Goal: Transaction & Acquisition: Purchase product/service

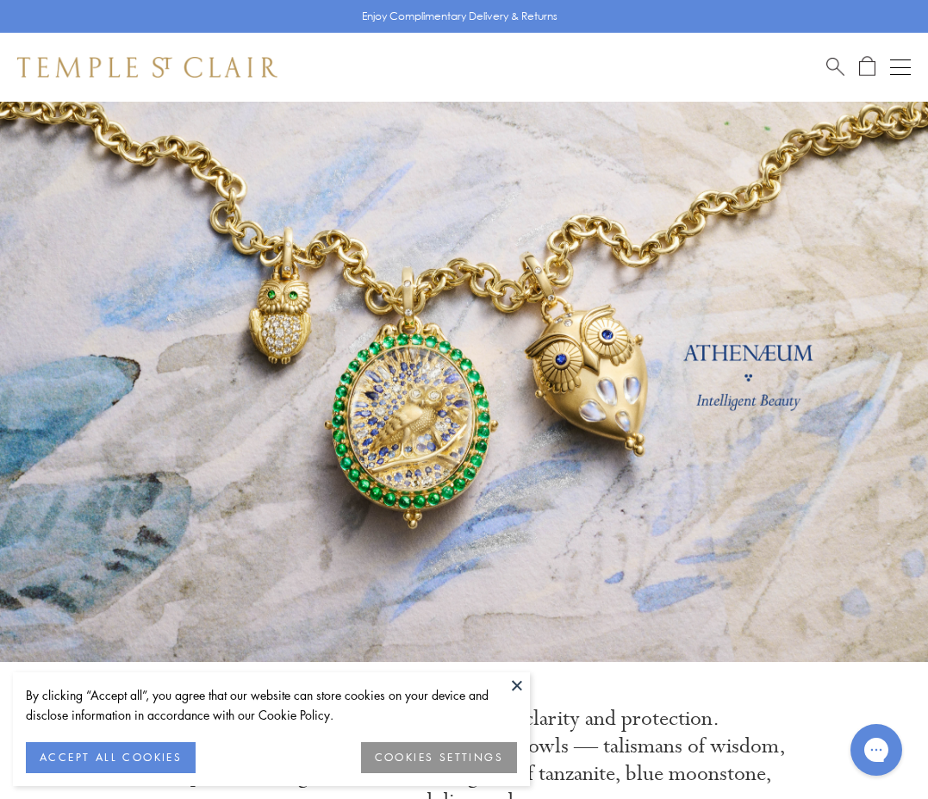
click at [887, 67] on div "Book an Appointment" at bounding box center [869, 67] width 84 height 21
click at [896, 69] on button "Open navigation" at bounding box center [900, 67] width 21 height 21
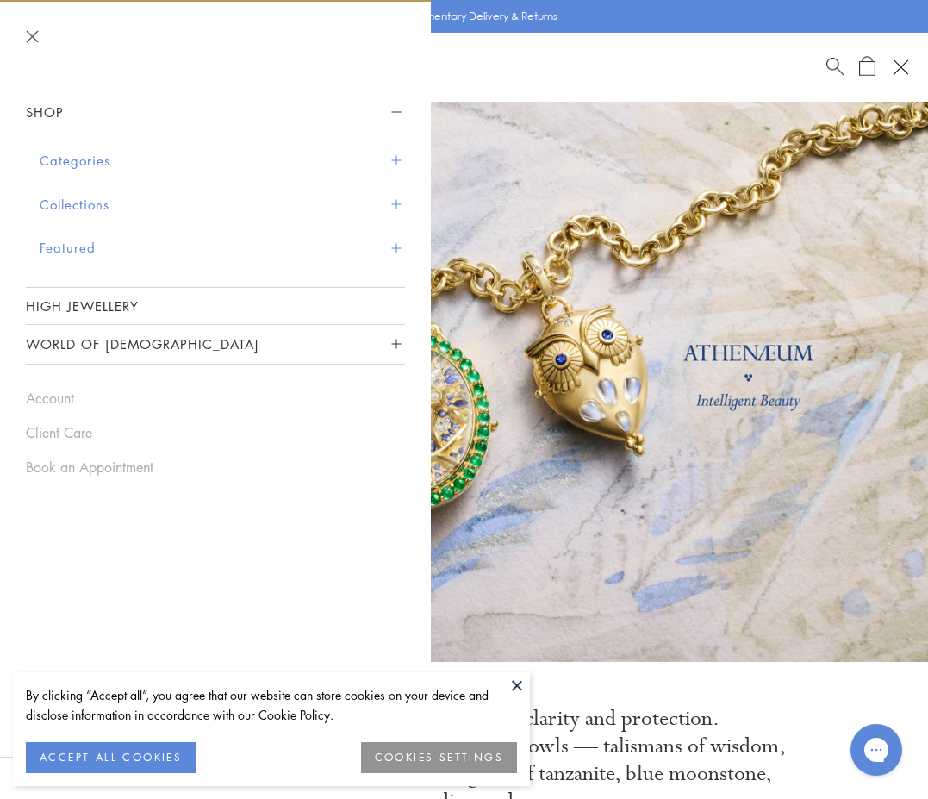
click at [834, 66] on span "Search" at bounding box center [836, 65] width 18 height 18
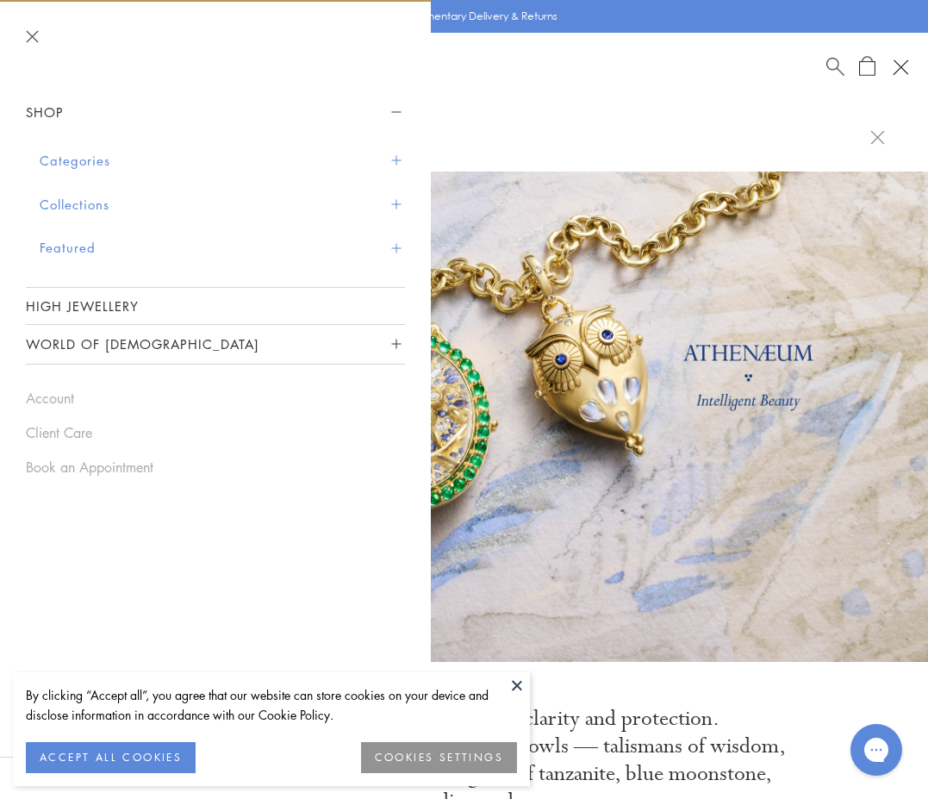
click at [27, 34] on button "Close navigation" at bounding box center [32, 36] width 13 height 13
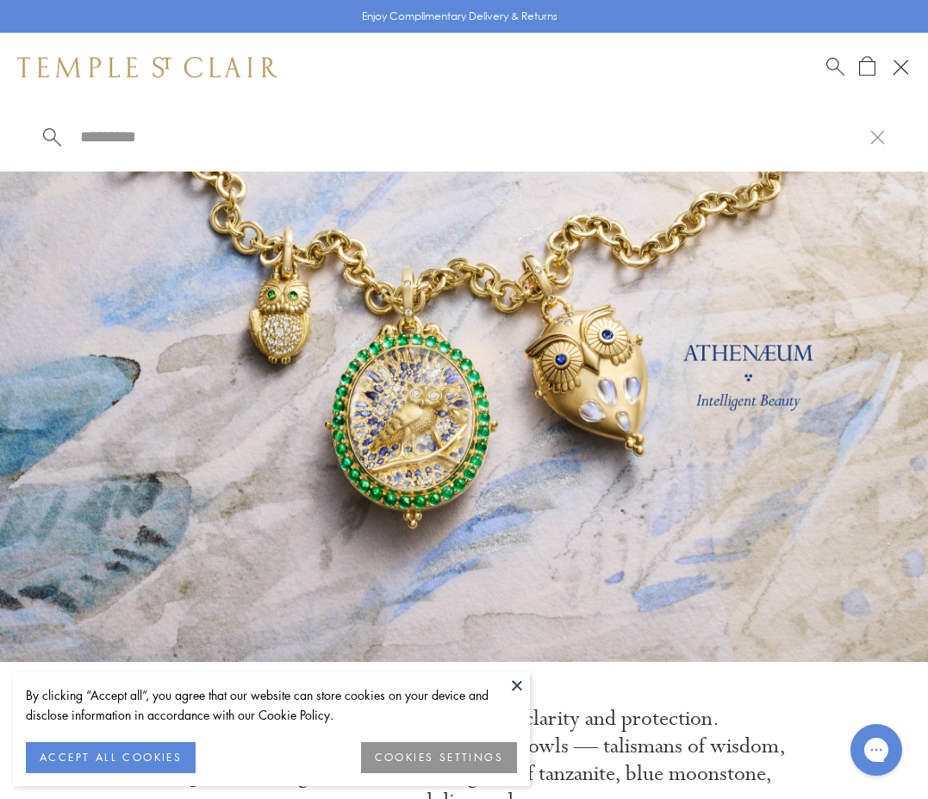
click at [104, 136] on input "search" at bounding box center [474, 137] width 792 height 20
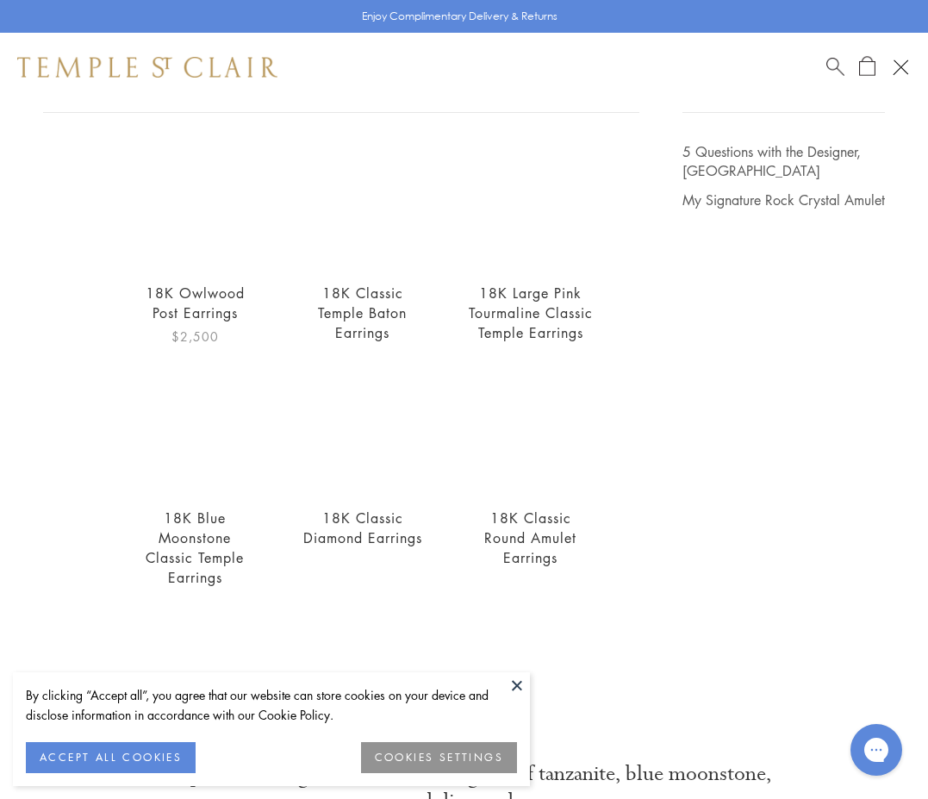
scroll to position [131, 0]
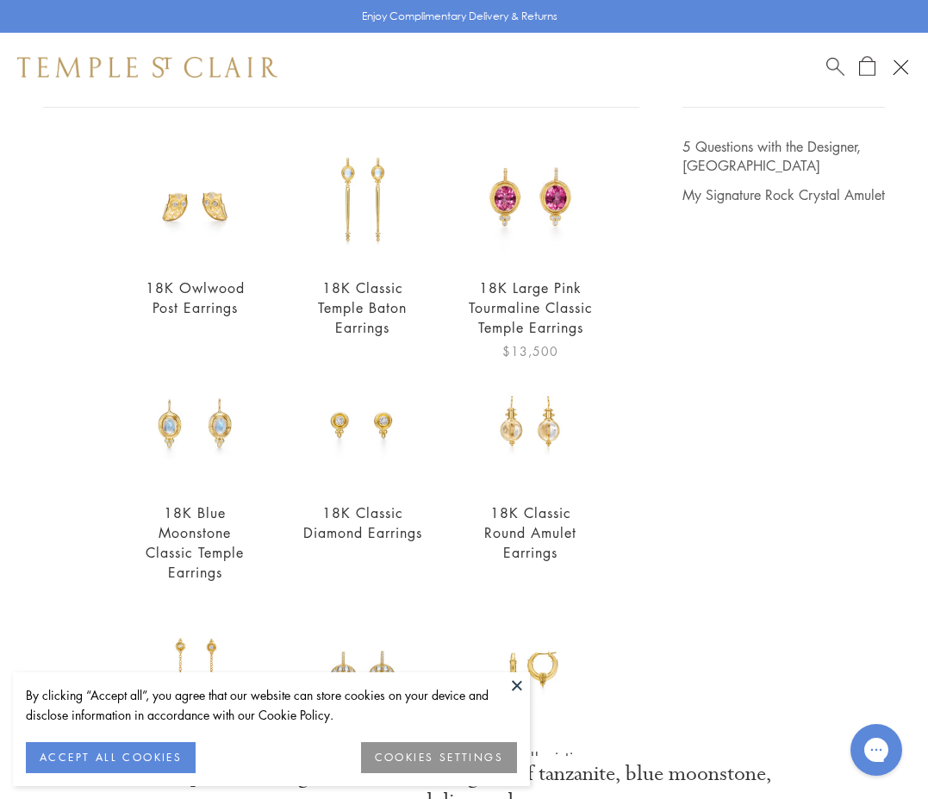
type input "**********"
click at [531, 322] on link "18K Large Pink Tourmaline Classic Temple Earrings" at bounding box center [531, 307] width 124 height 59
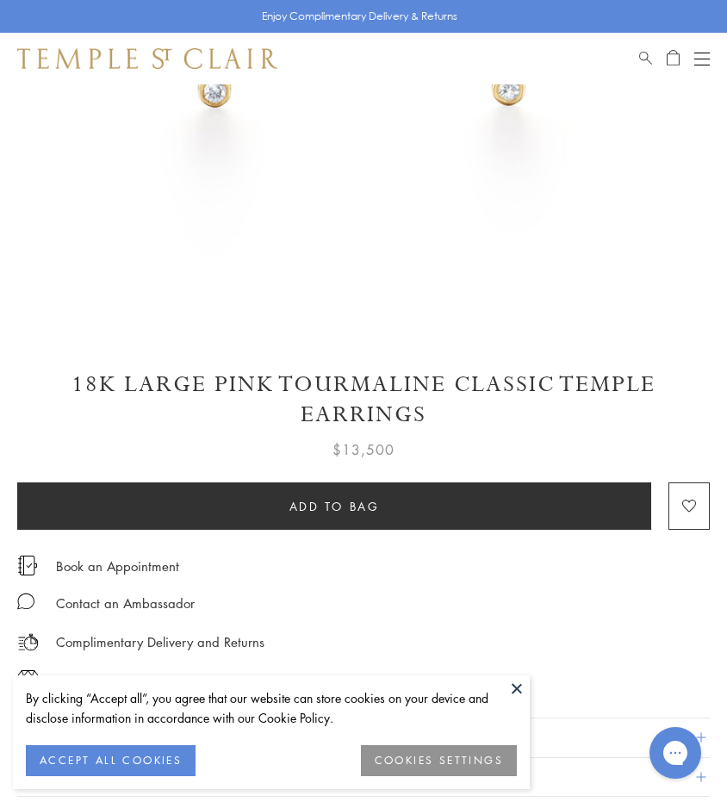
scroll to position [773, 0]
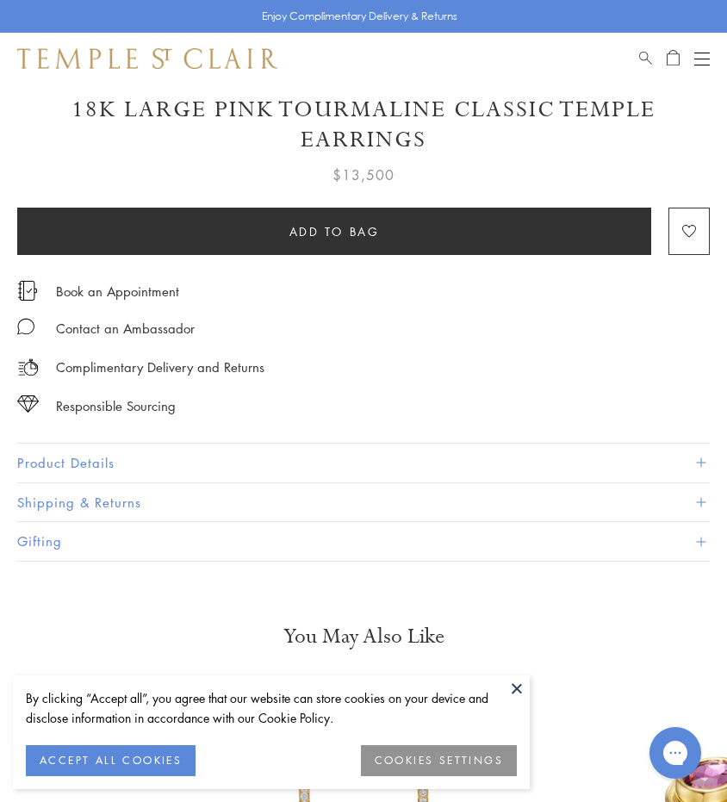
click at [183, 462] on button "Product Details" at bounding box center [363, 463] width 693 height 39
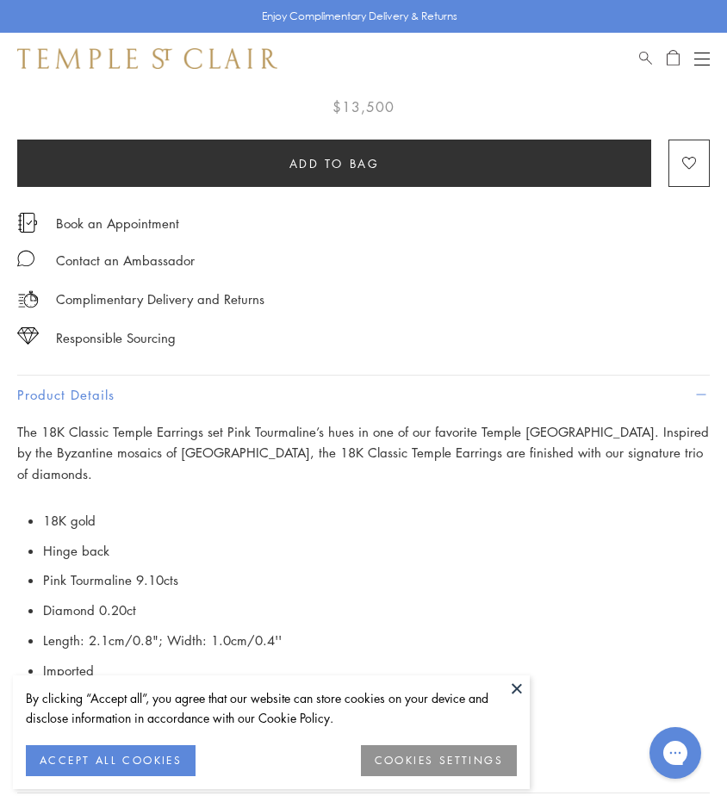
scroll to position [982, 0]
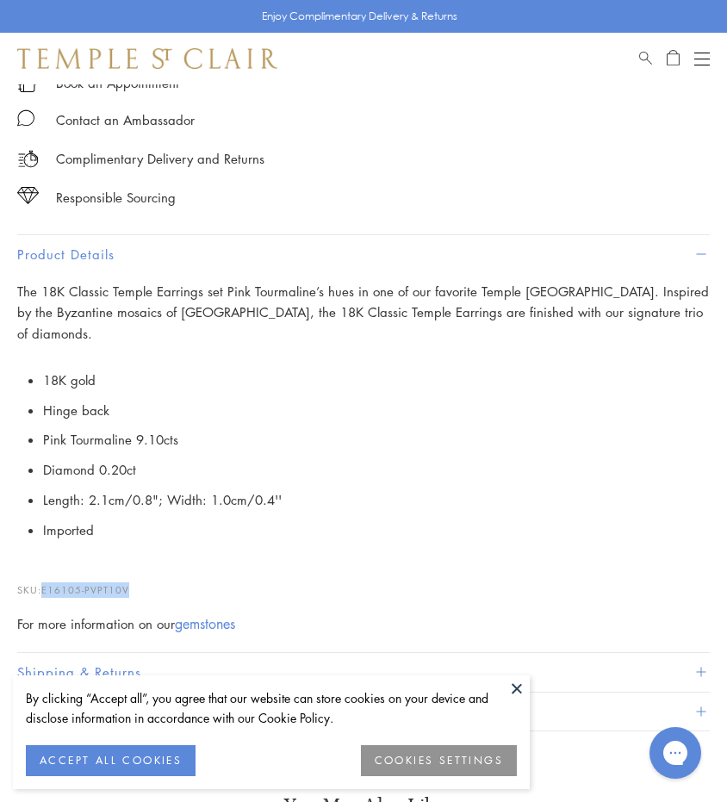
drag, startPoint x: 142, startPoint y: 563, endPoint x: 47, endPoint y: 562, distance: 95.7
click at [47, 565] on p "SKU: E16105-PVPT10V" at bounding box center [363, 581] width 693 height 33
copy span "E16105-PVPT10V"
